Goal: Information Seeking & Learning: Learn about a topic

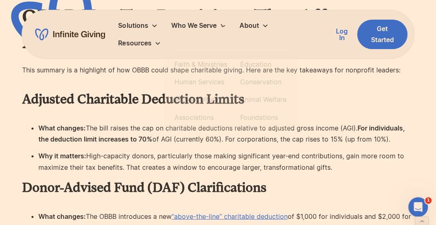
scroll to position [653, 0]
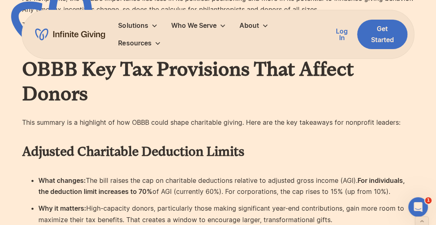
click at [241, 129] on p "This summary is a highlight of how OBBB could shape charitable giving. Here are…" at bounding box center [218, 122] width 392 height 33
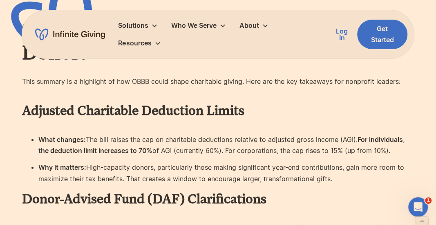
scroll to position [735, 0]
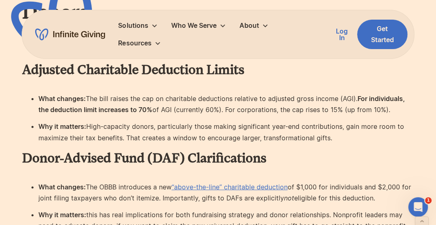
click at [301, 119] on ul "What changes: The bill raises the cap on charitable deductions relative to adju…" at bounding box center [218, 118] width 392 height 50
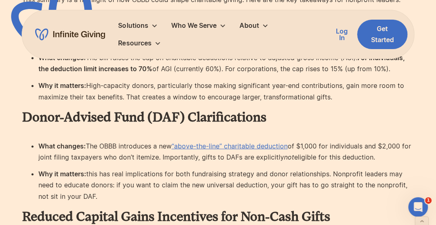
click at [264, 101] on li "Why it matters: High-capacity donors, particularly those making significant yea…" at bounding box center [226, 91] width 376 height 22
click at [206, 93] on li "Why it matters: High-capacity donors, particularly those making significant yea…" at bounding box center [226, 91] width 376 height 22
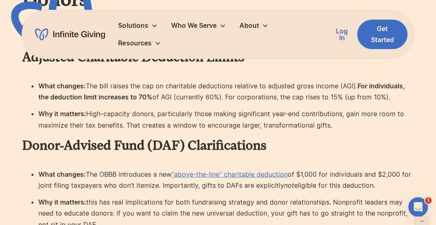
scroll to position [735, 0]
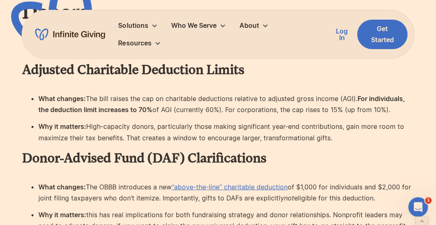
click at [226, 112] on li "What changes: The bill raises the cap on charitable deductions relative to adju…" at bounding box center [226, 104] width 376 height 22
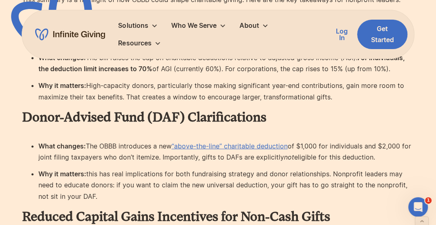
scroll to position [817, 0]
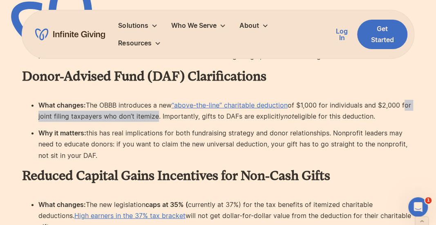
drag, startPoint x: 35, startPoint y: 117, endPoint x: 168, endPoint y: 117, distance: 133.5
click at [168, 117] on ul "What changes: The OBBB introduces a new “above-the-line” charitable deduction o…" at bounding box center [218, 130] width 392 height 61
click at [168, 117] on li "What changes: The OBBB introduces a new “above-the-line” charitable deduction o…" at bounding box center [226, 111] width 376 height 22
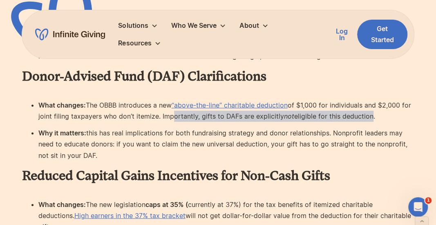
drag, startPoint x: 179, startPoint y: 115, endPoint x: 382, endPoint y: 116, distance: 203.4
click at [382, 116] on li "What changes: The OBBB introduces a new “above-the-line” charitable deduction o…" at bounding box center [226, 111] width 376 height 22
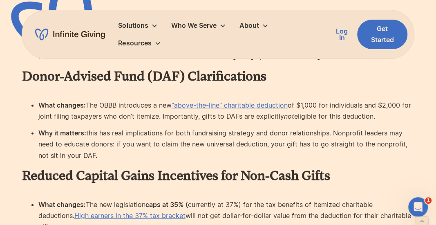
drag, startPoint x: 121, startPoint y: 143, endPoint x: 89, endPoint y: 154, distance: 33.3
click at [89, 154] on li "Why it matters: this has real implications for both fundraising strategy and do…" at bounding box center [226, 143] width 376 height 33
click at [180, 126] on ul "What changes: The OBBB introduces a new “above-the-line” charitable deduction o…" at bounding box center [218, 130] width 392 height 61
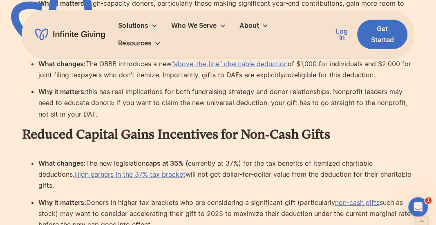
scroll to position [898, 0]
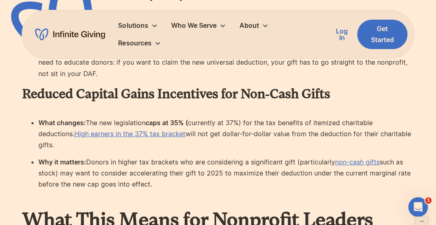
click at [254, 129] on li "What changes: The new legislation caps at 35% ( currently at 37%) for the tax b…" at bounding box center [226, 133] width 376 height 33
click at [179, 134] on li "What changes: The new legislation caps at 35% ( currently at 37%) for the tax b…" at bounding box center [226, 133] width 376 height 33
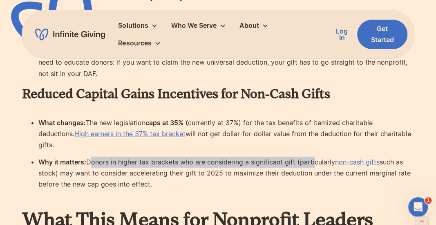
drag, startPoint x: 90, startPoint y: 154, endPoint x: 311, endPoint y: 152, distance: 220.9
click at [311, 156] on li "Why it matters: Donors in higher tax brackets who are considering a significant…" at bounding box center [226, 178] width 376 height 45
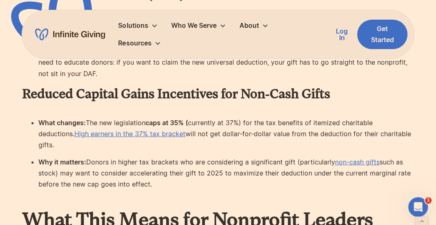
click at [311, 156] on li "Why it matters: Donors in higher tax brackets who are considering a significant…" at bounding box center [226, 178] width 376 height 45
click at [111, 160] on li "Why it matters: Donors in higher tax brackets who are considering a significant…" at bounding box center [226, 178] width 376 height 45
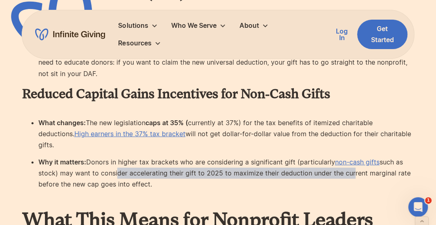
drag, startPoint x: 142, startPoint y: 161, endPoint x: 348, endPoint y: 161, distance: 205.4
click at [348, 161] on li "Why it matters: Donors in higher tax brackets who are considering a significant…" at bounding box center [226, 178] width 376 height 45
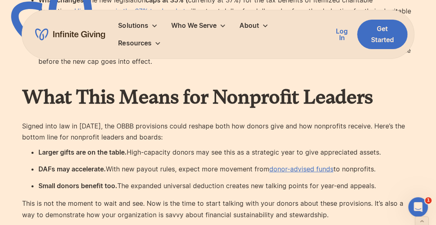
scroll to position [1062, 0]
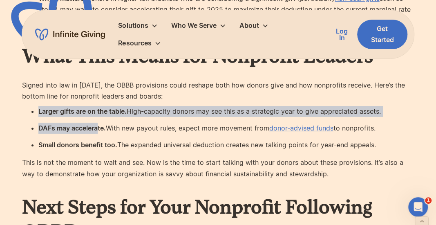
drag, startPoint x: 38, startPoint y: 101, endPoint x: 98, endPoint y: 117, distance: 61.3
click at [98, 117] on ul "Larger gifts are on the table. High-capacity donors may see this as a strategic…" at bounding box center [218, 128] width 392 height 45
click at [98, 124] on strong "DAFs may accelerate." at bounding box center [71, 128] width 67 height 8
drag, startPoint x: 106, startPoint y: 117, endPoint x: 45, endPoint y: 101, distance: 62.9
click at [46, 106] on ul "Larger gifts are on the table. High-capacity donors may see this as a strategic…" at bounding box center [218, 128] width 392 height 45
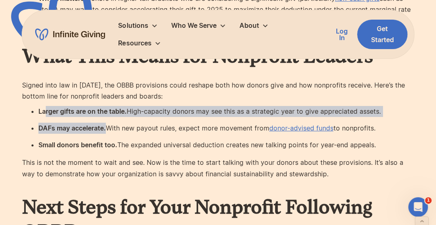
click at [45, 107] on strong "Larger gifts are on the table." at bounding box center [82, 111] width 88 height 8
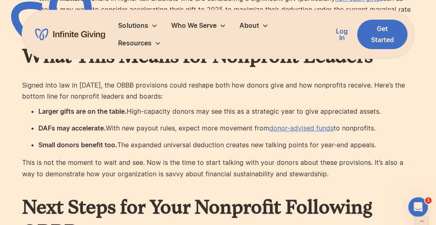
click at [160, 141] on div "Even the smallest shifts in tax policy can create big waves for nonprofits, sha…" at bounding box center [218, 199] width 392 height 1524
click at [156, 139] on li "Small donors benefit too. The expanded universal deduction creates new talking …" at bounding box center [226, 144] width 376 height 11
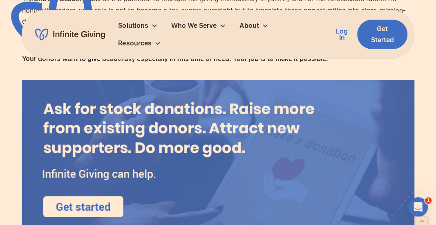
scroll to position [1756, 0]
click at [216, 121] on img at bounding box center [218, 158] width 392 height 157
